Goal: Task Accomplishment & Management: Use online tool/utility

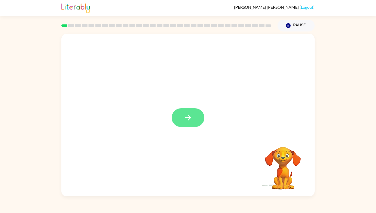
click at [197, 116] on button "button" at bounding box center [188, 117] width 33 height 19
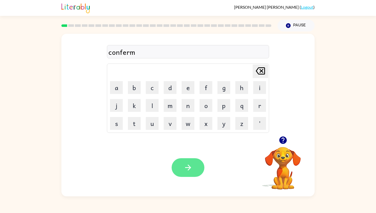
click at [188, 166] on icon "button" at bounding box center [188, 167] width 9 height 9
click at [193, 174] on button "button" at bounding box center [188, 167] width 33 height 19
click at [192, 166] on icon "button" at bounding box center [188, 167] width 9 height 9
click at [188, 162] on button "button" at bounding box center [188, 167] width 33 height 19
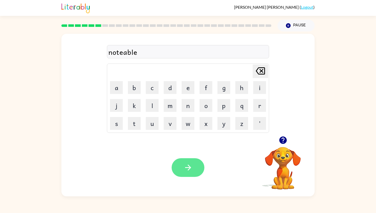
click at [177, 167] on button "button" at bounding box center [188, 167] width 33 height 19
click at [188, 166] on icon "button" at bounding box center [188, 167] width 9 height 9
click at [188, 170] on icon "button" at bounding box center [188, 167] width 6 height 6
click at [122, 52] on div "disrispect" at bounding box center [187, 52] width 159 height 11
click at [122, 51] on div "disrispect" at bounding box center [187, 52] width 159 height 11
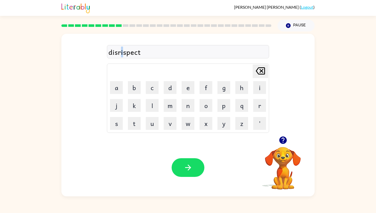
click at [121, 52] on div "disrispect" at bounding box center [187, 52] width 159 height 11
click at [196, 165] on button "button" at bounding box center [188, 167] width 33 height 19
click at [187, 163] on icon "button" at bounding box center [188, 167] width 9 height 9
click at [190, 166] on icon "button" at bounding box center [188, 167] width 9 height 9
click at [192, 165] on icon "button" at bounding box center [188, 167] width 9 height 9
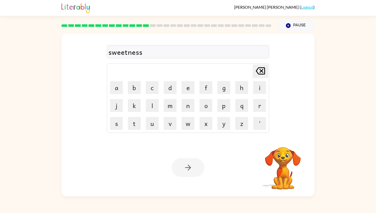
click at [187, 174] on div at bounding box center [188, 167] width 33 height 19
click at [187, 174] on button "button" at bounding box center [188, 167] width 33 height 19
click at [195, 166] on button "button" at bounding box center [188, 167] width 33 height 19
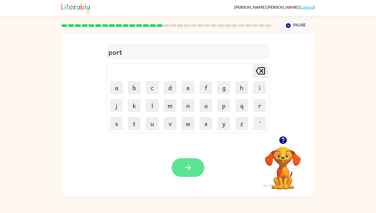
click at [196, 167] on button "button" at bounding box center [188, 167] width 33 height 19
click at [195, 166] on button "button" at bounding box center [188, 167] width 33 height 19
click at [189, 164] on icon "button" at bounding box center [188, 167] width 9 height 9
click at [184, 171] on icon "button" at bounding box center [188, 167] width 9 height 9
click at [120, 53] on div "necttie" at bounding box center [187, 52] width 159 height 11
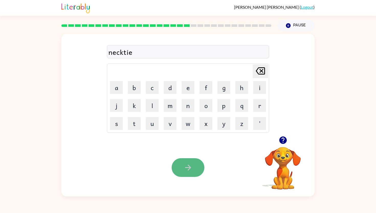
click at [190, 166] on icon "button" at bounding box center [188, 167] width 6 height 6
click at [194, 170] on button "button" at bounding box center [188, 167] width 33 height 19
click at [177, 49] on div "i" at bounding box center [187, 52] width 159 height 11
click at [188, 170] on icon "button" at bounding box center [188, 167] width 9 height 9
click at [119, 52] on div "bouthouse" at bounding box center [187, 52] width 159 height 11
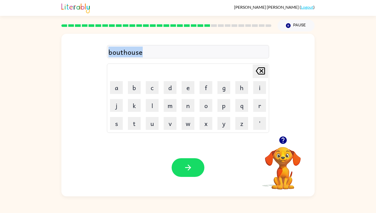
drag, startPoint x: 119, startPoint y: 52, endPoint x: 116, endPoint y: 52, distance: 3.3
click at [116, 52] on div "bouthouse" at bounding box center [187, 52] width 159 height 11
click at [123, 53] on div "bouthouse" at bounding box center [187, 52] width 159 height 11
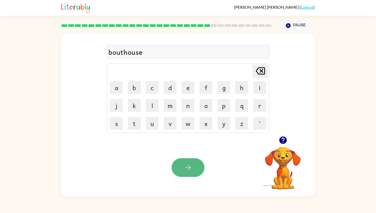
click at [198, 165] on button "button" at bounding box center [188, 167] width 33 height 19
click at [193, 167] on button "button" at bounding box center [188, 167] width 33 height 19
click at [199, 166] on button "button" at bounding box center [188, 167] width 33 height 19
click at [194, 171] on button "button" at bounding box center [188, 167] width 33 height 19
click at [185, 161] on button "button" at bounding box center [188, 167] width 33 height 19
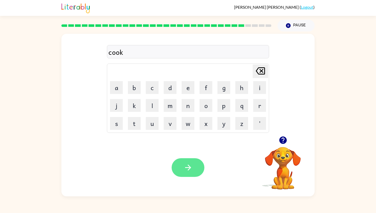
click at [188, 163] on icon "button" at bounding box center [188, 167] width 9 height 9
click at [190, 163] on icon "button" at bounding box center [188, 167] width 9 height 9
click at [188, 170] on icon "button" at bounding box center [188, 167] width 6 height 6
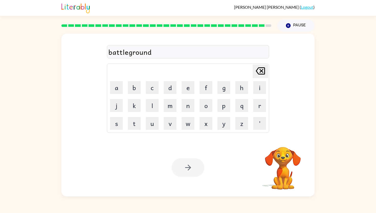
click at [189, 169] on div at bounding box center [188, 167] width 33 height 19
click at [190, 169] on icon "button" at bounding box center [188, 167] width 9 height 9
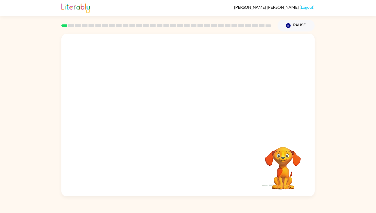
click at [121, 107] on video "Your browser must support playing .mp4 files to use Literably. Please try using…" at bounding box center [187, 85] width 253 height 102
drag, startPoint x: 121, startPoint y: 107, endPoint x: 175, endPoint y: 50, distance: 78.7
click at [175, 50] on video "Your browser must support playing .mp4 files to use Literably. Please try using…" at bounding box center [187, 85] width 253 height 102
click at [265, 50] on video "Your browser must support playing .mp4 files to use Literably. Please try using…" at bounding box center [187, 85] width 253 height 102
drag, startPoint x: 111, startPoint y: 106, endPoint x: 183, endPoint y: 52, distance: 89.8
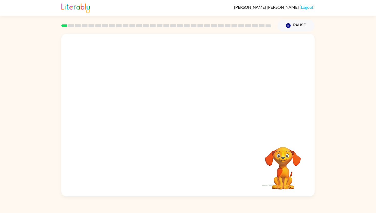
click at [183, 52] on video "Your browser must support playing .mp4 files to use Literably. Please try using…" at bounding box center [187, 85] width 253 height 102
click at [189, 117] on icon "button" at bounding box center [188, 118] width 6 height 6
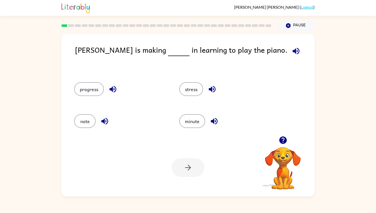
drag, startPoint x: 84, startPoint y: 90, endPoint x: 140, endPoint y: 51, distance: 68.4
click at [140, 51] on div "[PERSON_NAME] is making in learning to play the piano. progress stress note min…" at bounding box center [187, 115] width 253 height 162
click at [84, 91] on button "progress" at bounding box center [89, 89] width 30 height 14
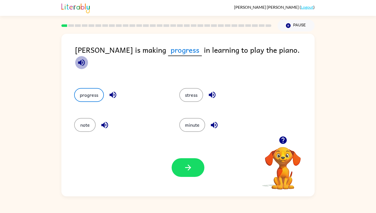
click at [86, 58] on icon "button" at bounding box center [81, 62] width 9 height 9
click at [113, 90] on icon "button" at bounding box center [112, 94] width 9 height 9
click at [85, 59] on icon "button" at bounding box center [81, 62] width 7 height 7
click at [114, 90] on icon "button" at bounding box center [112, 94] width 9 height 9
click at [86, 58] on icon "button" at bounding box center [81, 62] width 9 height 9
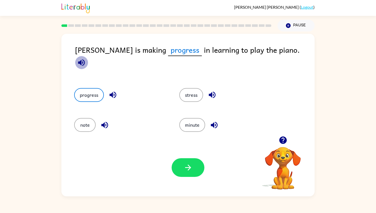
click at [86, 58] on icon "button" at bounding box center [81, 62] width 9 height 9
click at [110, 91] on icon "button" at bounding box center [112, 94] width 9 height 9
click at [85, 59] on icon "button" at bounding box center [81, 62] width 7 height 7
click at [116, 92] on icon "button" at bounding box center [112, 95] width 7 height 7
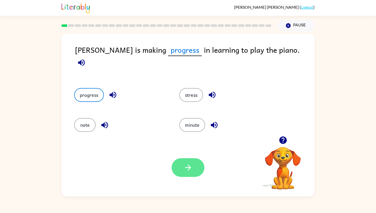
click at [193, 172] on button "button" at bounding box center [188, 167] width 33 height 19
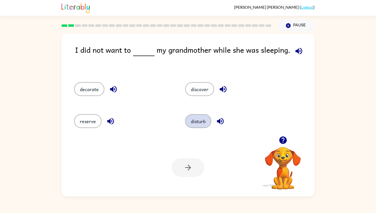
click at [206, 120] on button "disturb" at bounding box center [198, 121] width 26 height 14
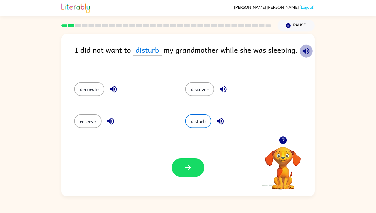
click at [305, 49] on icon "button" at bounding box center [305, 51] width 7 height 7
click at [225, 121] on button "button" at bounding box center [220, 121] width 13 height 13
click at [300, 52] on button "button" at bounding box center [305, 50] width 13 height 13
click at [186, 172] on button "button" at bounding box center [188, 167] width 33 height 19
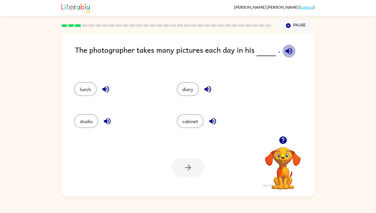
click at [284, 50] on icon "button" at bounding box center [288, 51] width 9 height 9
click at [108, 119] on icon "button" at bounding box center [107, 121] width 9 height 9
click at [286, 48] on icon "button" at bounding box center [288, 51] width 9 height 9
click at [108, 122] on icon "button" at bounding box center [107, 121] width 9 height 9
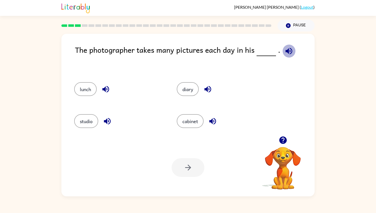
click at [287, 47] on icon "button" at bounding box center [288, 51] width 9 height 9
click at [82, 122] on button "studio" at bounding box center [86, 121] width 24 height 14
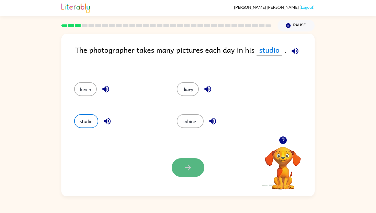
click at [186, 168] on icon "button" at bounding box center [188, 167] width 9 height 9
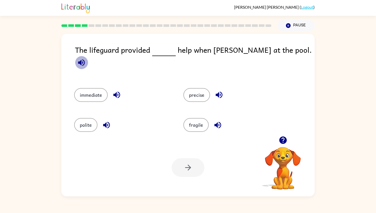
click at [85, 59] on icon "button" at bounding box center [81, 62] width 7 height 7
click at [92, 89] on button "immediate" at bounding box center [90, 95] width 33 height 14
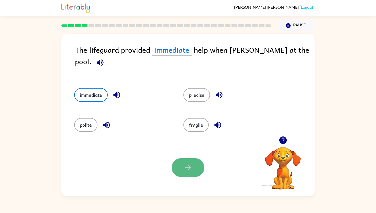
click at [187, 172] on button "button" at bounding box center [188, 167] width 33 height 19
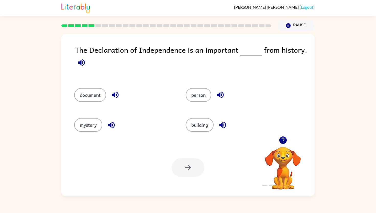
click at [77, 61] on icon "button" at bounding box center [81, 62] width 9 height 9
click at [117, 94] on icon "button" at bounding box center [115, 94] width 9 height 9
click at [79, 63] on icon "button" at bounding box center [81, 62] width 7 height 7
click at [183, 164] on div at bounding box center [188, 167] width 33 height 19
click at [84, 91] on button "document" at bounding box center [90, 95] width 32 height 14
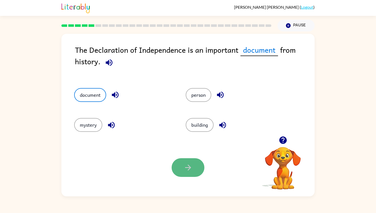
click at [187, 173] on button "button" at bounding box center [188, 167] width 33 height 19
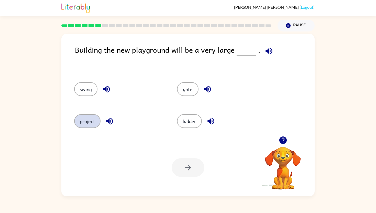
click at [89, 123] on button "project" at bounding box center [87, 121] width 26 height 14
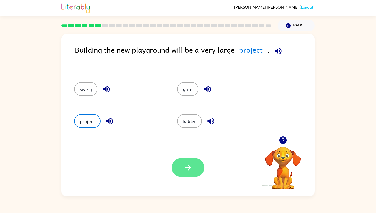
click at [181, 171] on button "button" at bounding box center [188, 167] width 33 height 19
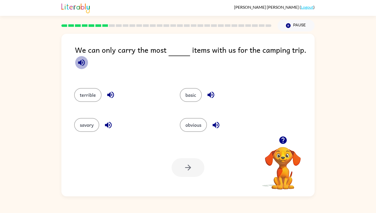
click at [80, 67] on button "button" at bounding box center [81, 62] width 13 height 13
click at [94, 98] on button "terrible" at bounding box center [87, 95] width 27 height 14
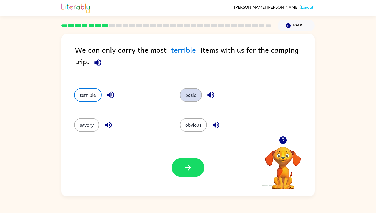
click at [193, 98] on button "basic" at bounding box center [191, 95] width 22 height 14
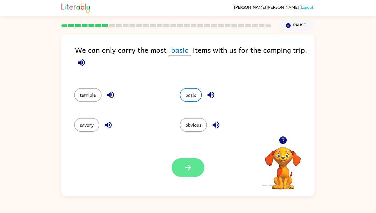
click at [193, 170] on button "button" at bounding box center [188, 167] width 33 height 19
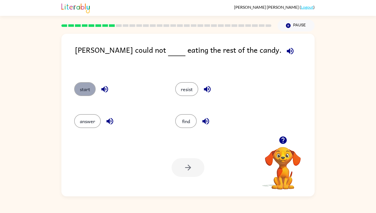
click at [83, 86] on button "start" at bounding box center [84, 89] width 21 height 14
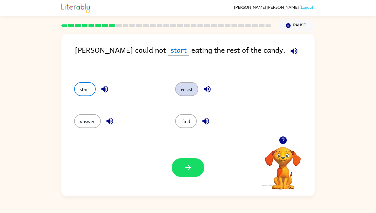
click at [187, 90] on button "resist" at bounding box center [186, 89] width 23 height 14
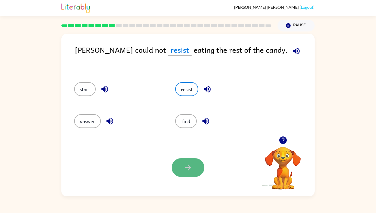
click at [186, 173] on button "button" at bounding box center [188, 167] width 33 height 19
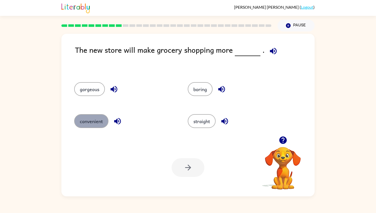
click at [89, 122] on button "convenient" at bounding box center [91, 121] width 34 height 14
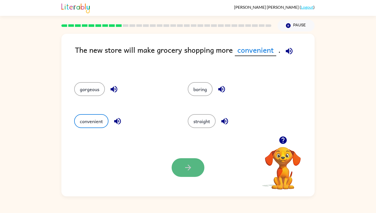
click at [192, 173] on button "button" at bounding box center [188, 167] width 33 height 19
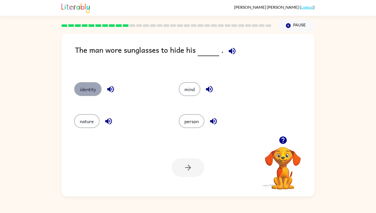
click at [91, 86] on button "identity" at bounding box center [87, 89] width 27 height 14
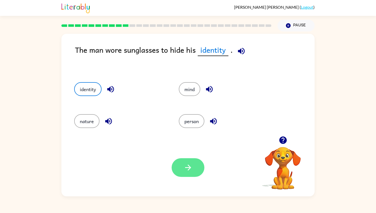
click at [195, 168] on button "button" at bounding box center [188, 167] width 33 height 19
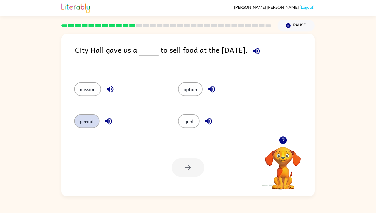
click at [96, 123] on button "permit" at bounding box center [86, 121] width 25 height 14
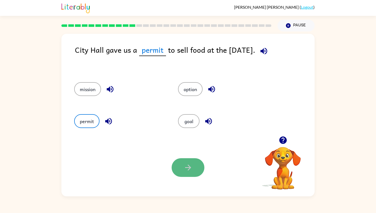
click at [188, 173] on button "button" at bounding box center [188, 167] width 33 height 19
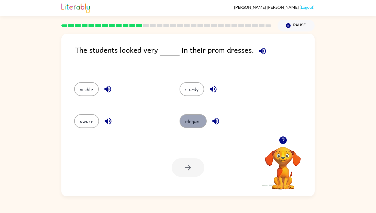
click at [199, 121] on button "elegant" at bounding box center [192, 121] width 27 height 14
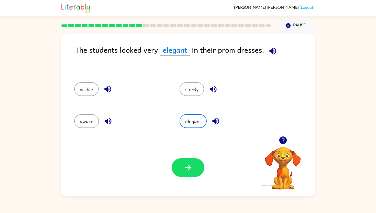
click at [192, 169] on button "button" at bounding box center [188, 167] width 33 height 19
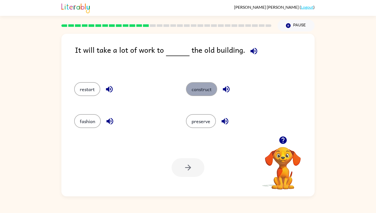
click at [210, 93] on button "construct" at bounding box center [201, 89] width 31 height 14
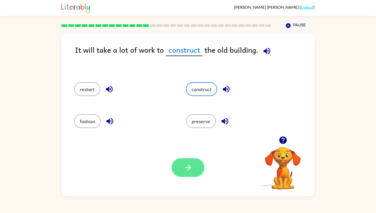
click at [188, 167] on icon "button" at bounding box center [188, 167] width 6 height 6
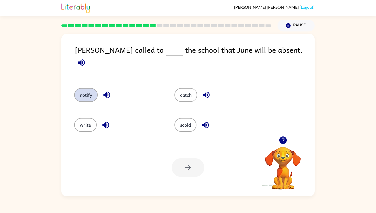
click at [83, 93] on button "notify" at bounding box center [86, 95] width 24 height 14
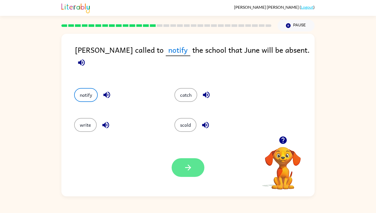
click at [189, 173] on button "button" at bounding box center [188, 167] width 33 height 19
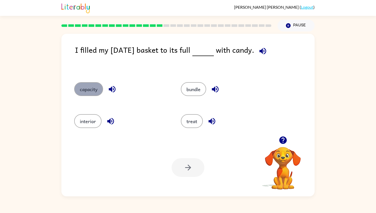
click at [79, 91] on button "capacity" at bounding box center [88, 89] width 29 height 14
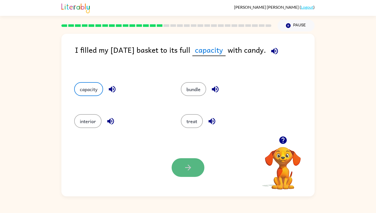
click at [188, 164] on icon "button" at bounding box center [188, 167] width 9 height 9
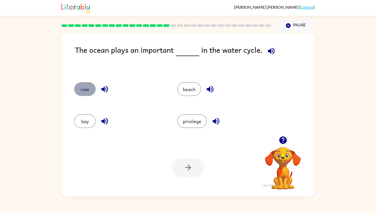
click at [77, 92] on button "role" at bounding box center [84, 89] width 21 height 14
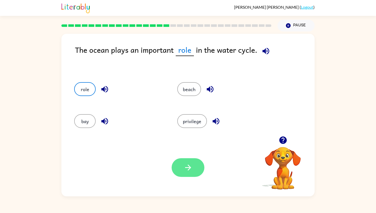
click at [182, 171] on button "button" at bounding box center [188, 167] width 33 height 19
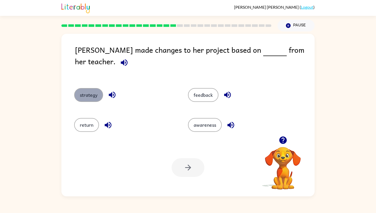
click at [93, 89] on button "strategy" at bounding box center [88, 95] width 29 height 14
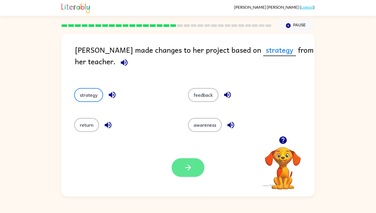
click at [188, 170] on icon "button" at bounding box center [188, 167] width 6 height 6
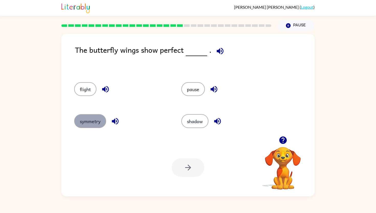
click at [100, 122] on button "symmetry" at bounding box center [90, 121] width 32 height 14
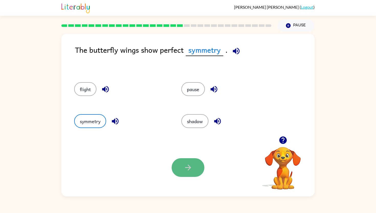
click at [199, 164] on button "button" at bounding box center [188, 167] width 33 height 19
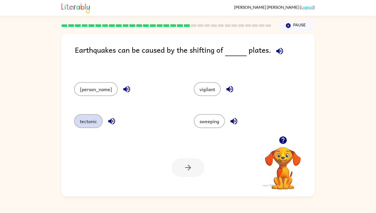
click at [96, 123] on button "tectonic" at bounding box center [88, 121] width 28 height 14
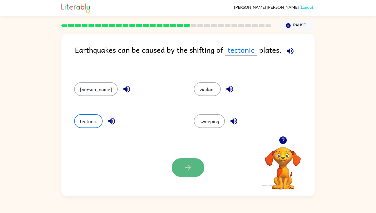
click at [184, 167] on icon "button" at bounding box center [188, 167] width 9 height 9
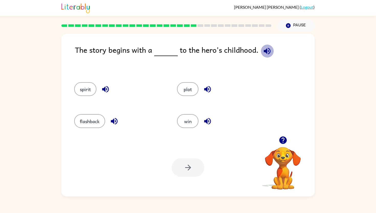
click at [267, 50] on icon "button" at bounding box center [267, 51] width 7 height 7
click at [110, 122] on icon "button" at bounding box center [114, 121] width 9 height 9
click at [88, 120] on button "flashback" at bounding box center [89, 121] width 31 height 14
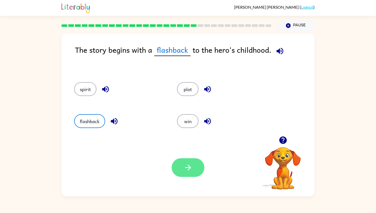
click at [189, 166] on icon "button" at bounding box center [188, 167] width 6 height 6
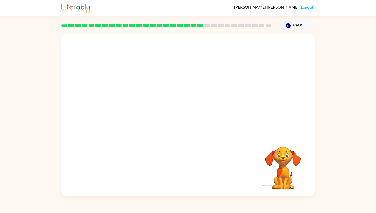
click at [136, 117] on video "Your browser must support playing .mp4 files to use Literably. Please try using…" at bounding box center [187, 85] width 253 height 102
click at [129, 118] on video "Your browser must support playing .mp4 files to use Literably. Please try using…" at bounding box center [187, 85] width 253 height 102
click at [129, 119] on video "Your browser must support playing .mp4 files to use Literably. Please try using…" at bounding box center [187, 85] width 253 height 102
click at [132, 115] on video "Your browser must support playing .mp4 files to use Literably. Please try using…" at bounding box center [187, 85] width 253 height 102
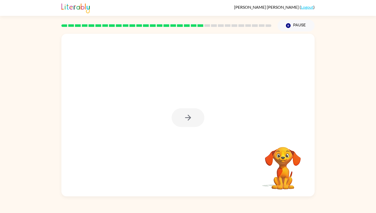
click at [187, 118] on div at bounding box center [188, 117] width 33 height 19
click at [190, 116] on icon "button" at bounding box center [188, 117] width 9 height 9
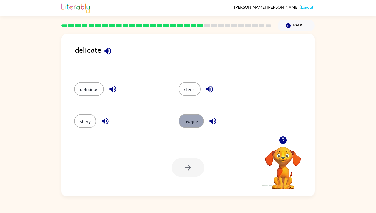
click at [187, 122] on button "fragile" at bounding box center [190, 121] width 25 height 14
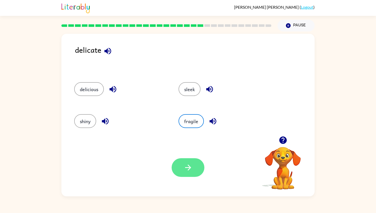
click at [189, 164] on icon "button" at bounding box center [188, 167] width 9 height 9
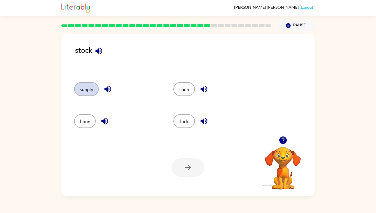
click at [85, 92] on button "supply" at bounding box center [86, 89] width 25 height 14
click at [179, 168] on button "button" at bounding box center [188, 167] width 33 height 19
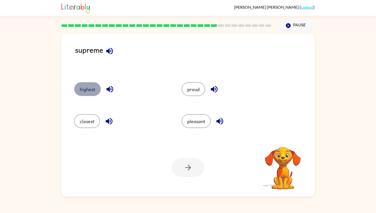
click at [86, 92] on button "highest" at bounding box center [87, 89] width 27 height 14
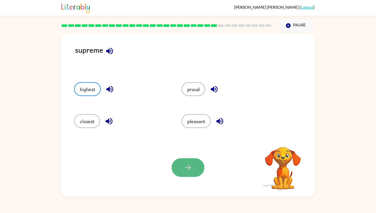
click at [186, 168] on icon "button" at bounding box center [188, 167] width 9 height 9
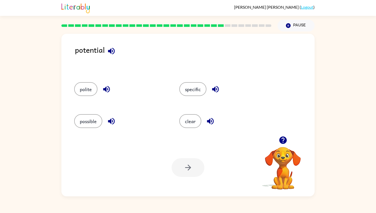
click at [110, 52] on icon "button" at bounding box center [111, 51] width 7 height 7
click at [91, 125] on button "possible" at bounding box center [88, 121] width 28 height 14
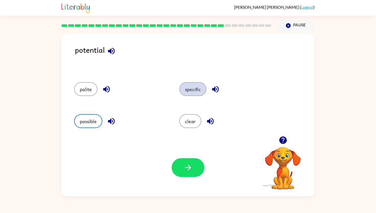
click at [197, 91] on button "specific" at bounding box center [192, 89] width 27 height 14
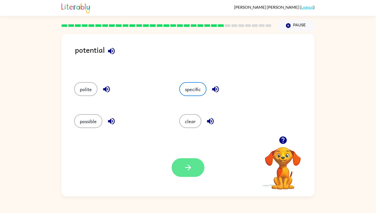
click at [184, 169] on icon "button" at bounding box center [188, 167] width 9 height 9
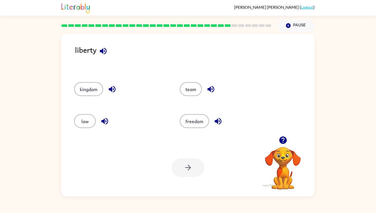
click at [101, 51] on icon "button" at bounding box center [103, 51] width 7 height 7
click at [195, 122] on button "freedom" at bounding box center [194, 121] width 29 height 14
click at [192, 166] on icon "button" at bounding box center [188, 167] width 9 height 9
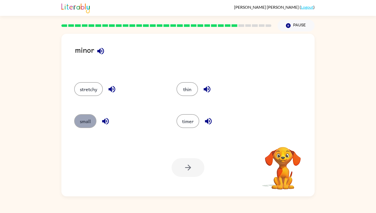
click at [88, 120] on button "small" at bounding box center [85, 121] width 22 height 14
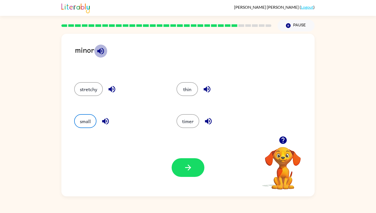
click at [106, 50] on button "button" at bounding box center [100, 50] width 13 height 13
click at [188, 168] on icon "button" at bounding box center [188, 167] width 9 height 9
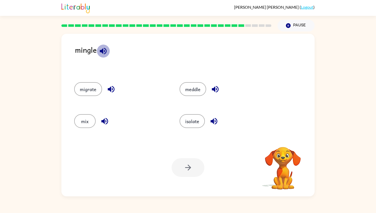
click at [104, 51] on icon "button" at bounding box center [103, 51] width 9 height 9
click at [83, 125] on button "mix" at bounding box center [84, 121] width 21 height 14
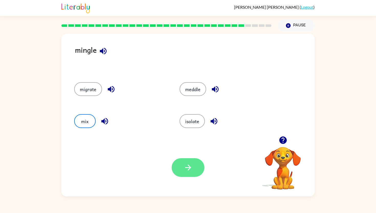
click at [184, 167] on icon "button" at bounding box center [188, 167] width 9 height 9
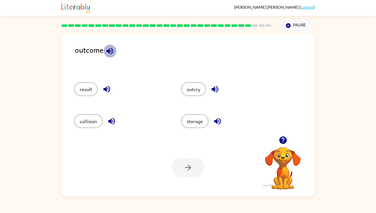
click at [110, 54] on icon "button" at bounding box center [109, 51] width 9 height 9
click at [184, 91] on button "outcry" at bounding box center [193, 89] width 25 height 14
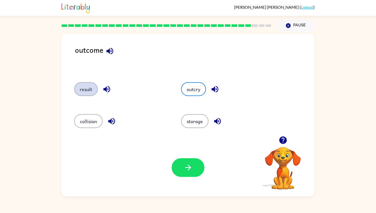
click at [85, 93] on button "result" at bounding box center [86, 89] width 24 height 14
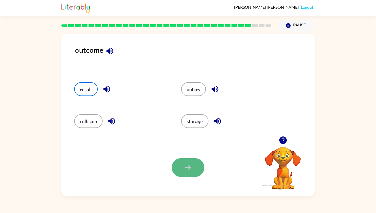
click at [191, 163] on icon "button" at bounding box center [188, 167] width 9 height 9
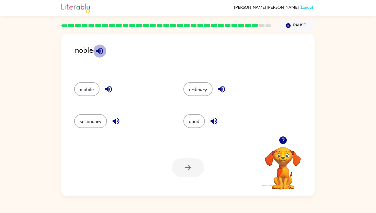
click at [98, 52] on icon "button" at bounding box center [99, 51] width 7 height 7
click at [196, 122] on button "good" at bounding box center [193, 121] width 21 height 14
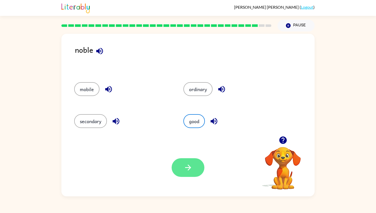
click at [189, 161] on button "button" at bounding box center [188, 167] width 33 height 19
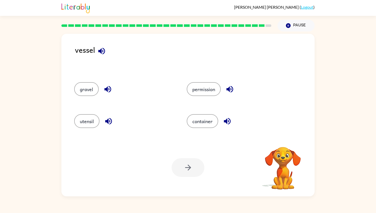
click at [99, 51] on icon "button" at bounding box center [101, 51] width 7 height 7
click at [208, 94] on button "permission" at bounding box center [204, 89] width 34 height 14
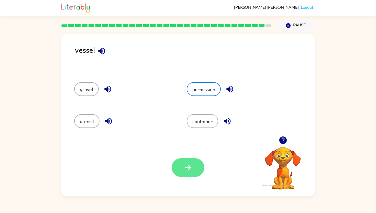
click at [188, 173] on button "button" at bounding box center [188, 167] width 33 height 19
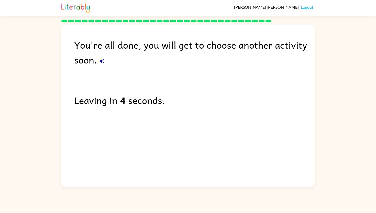
click at [103, 62] on icon "button" at bounding box center [102, 61] width 5 height 5
